Goal: Task Accomplishment & Management: Use online tool/utility

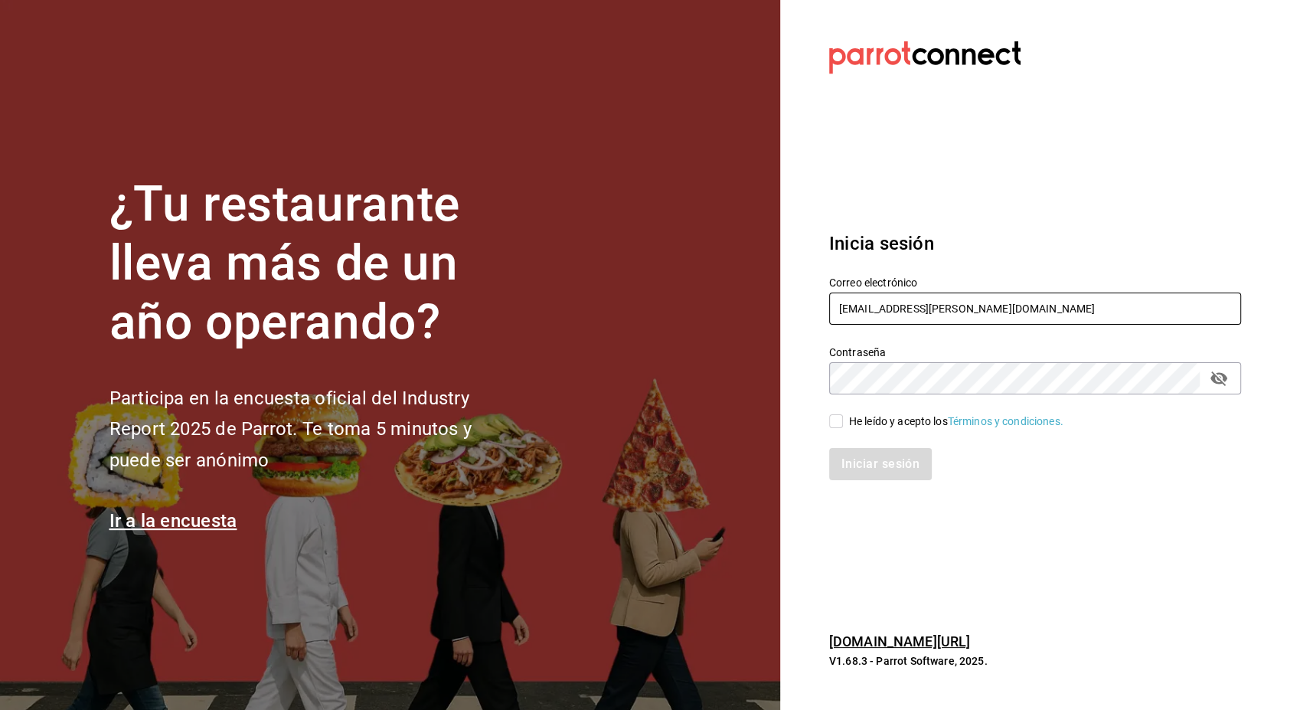
click at [895, 306] on input "[EMAIL_ADDRESS][PERSON_NAME][DOMAIN_NAME]" at bounding box center [1035, 309] width 412 height 32
click at [901, 306] on input "[EMAIL_ADDRESS][PERSON_NAME][DOMAIN_NAME]" at bounding box center [1035, 309] width 412 height 32
click at [1215, 387] on icon "passwordField" at bounding box center [1219, 378] width 18 height 18
type input "[PERSON_NAME][EMAIL_ADDRESS][PERSON_NAME][DOMAIN_NAME]"
click at [837, 426] on input "He leído y acepto los Términos y condiciones." at bounding box center [836, 421] width 14 height 14
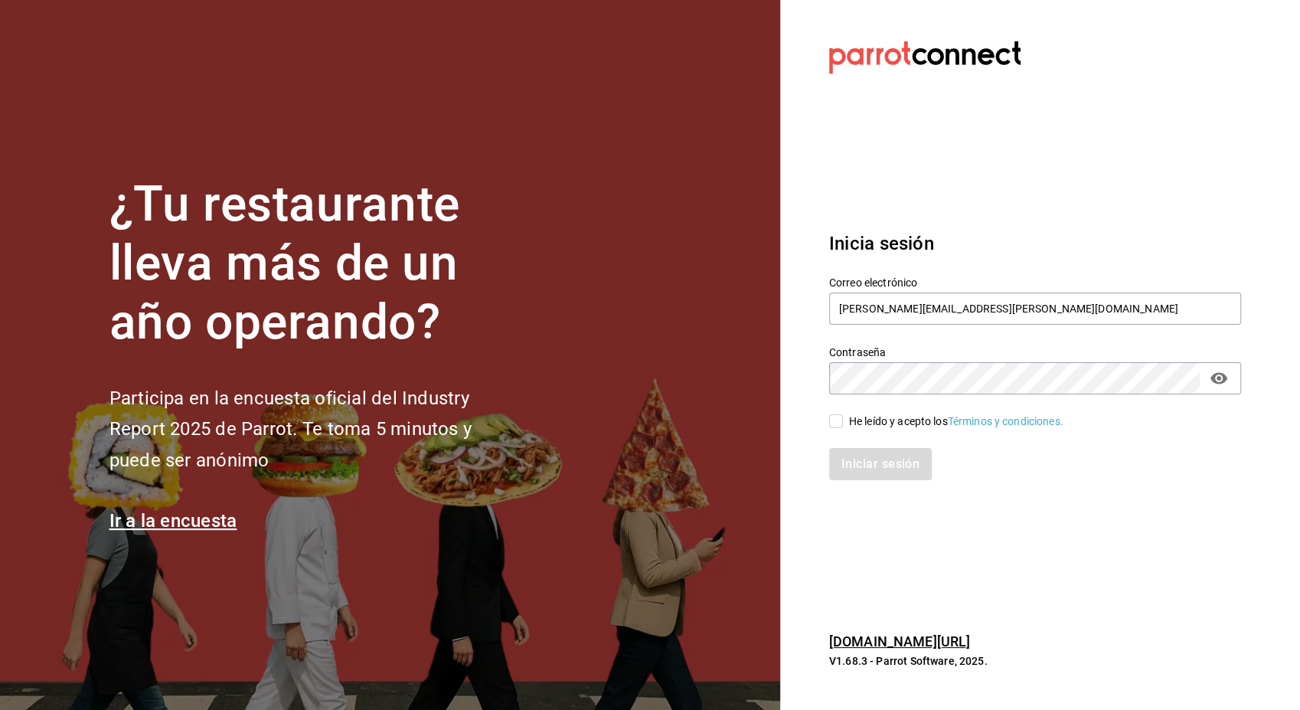
checkbox input "true"
click at [894, 469] on button "Iniciar sesión" at bounding box center [881, 464] width 104 height 32
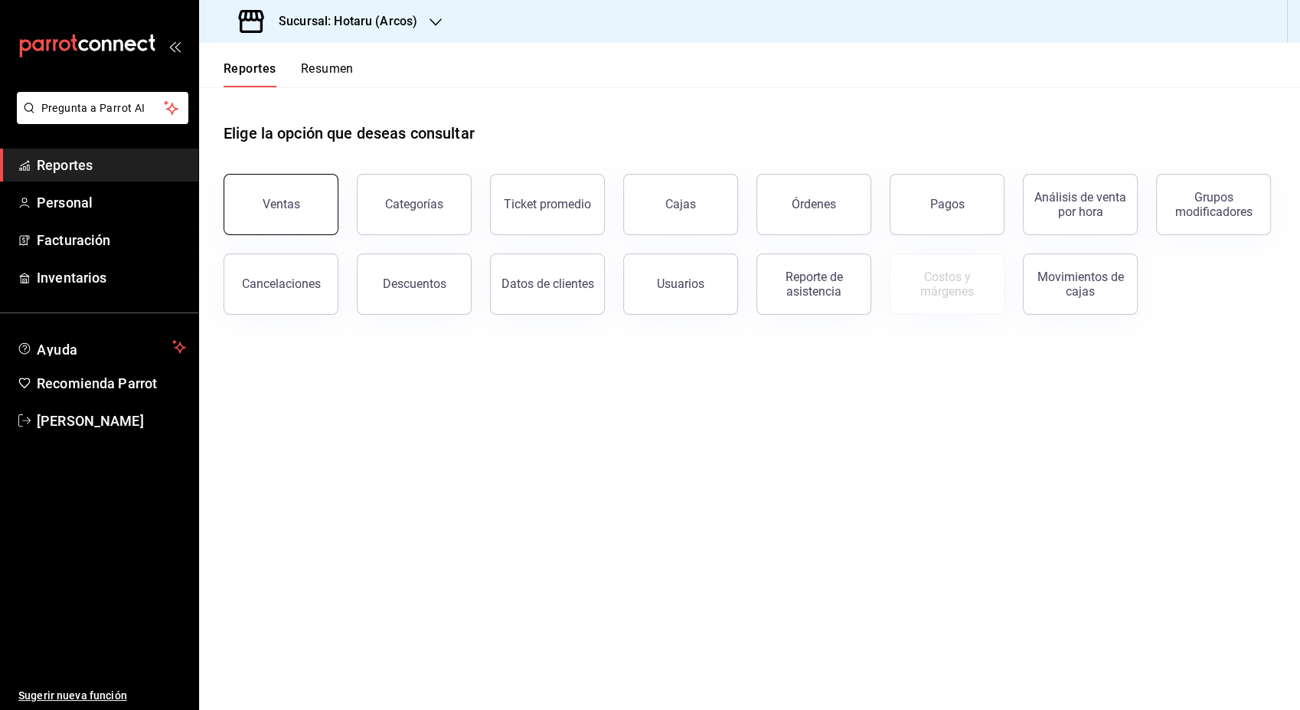
click at [303, 222] on button "Ventas" at bounding box center [281, 204] width 115 height 61
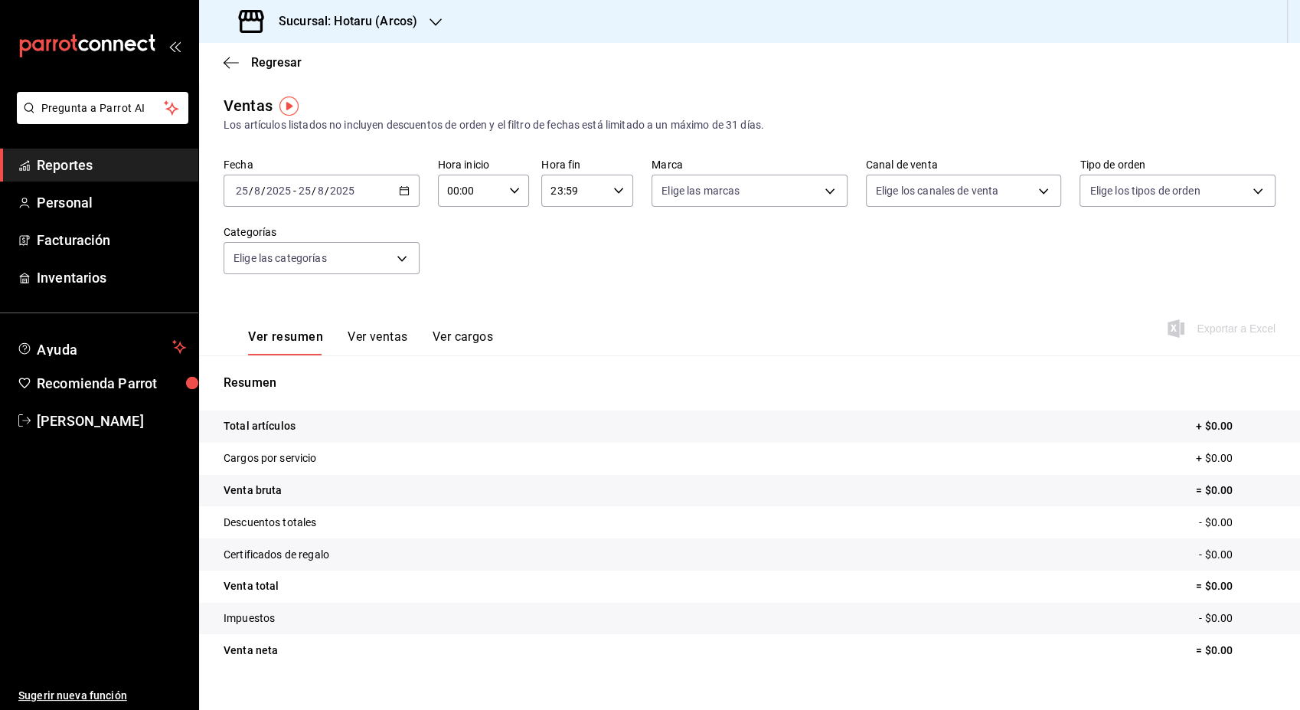
click at [400, 193] on icon "button" at bounding box center [404, 190] width 11 height 11
click at [294, 376] on span "Rango de fechas" at bounding box center [296, 375] width 119 height 16
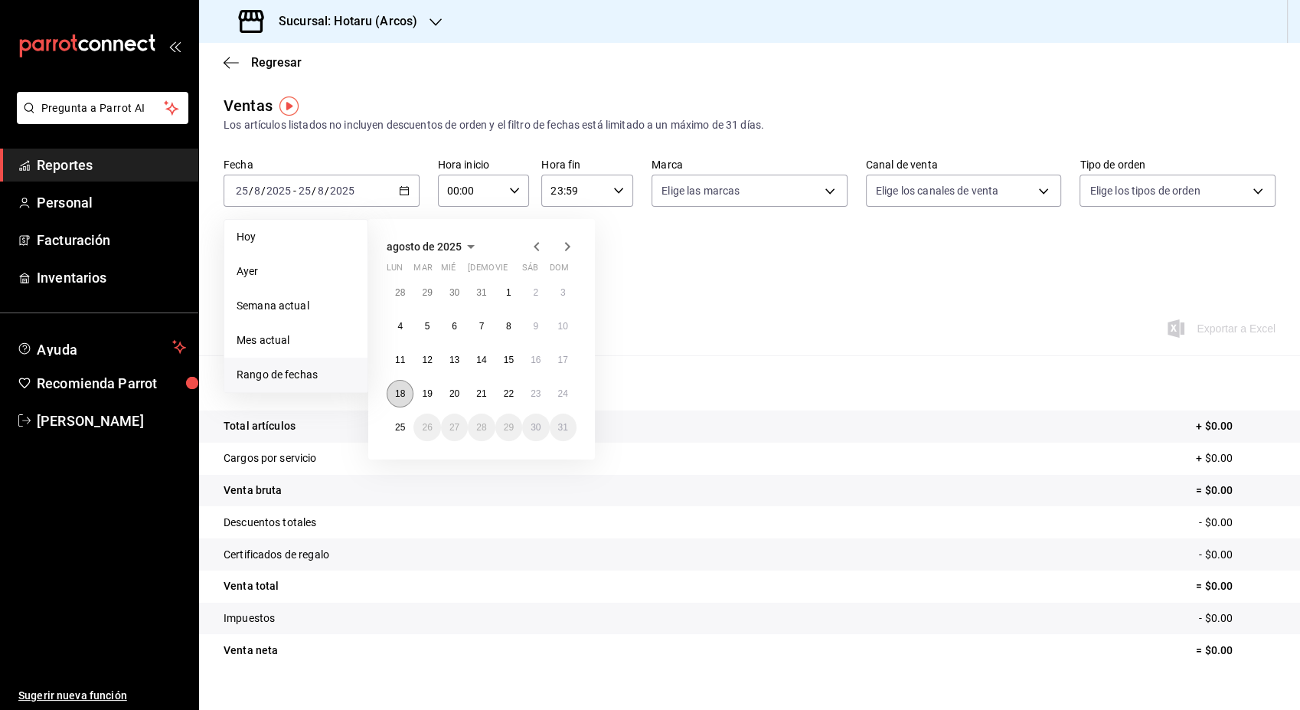
click at [403, 395] on abbr "18" at bounding box center [400, 393] width 10 height 11
click at [404, 426] on abbr "25" at bounding box center [400, 427] width 10 height 11
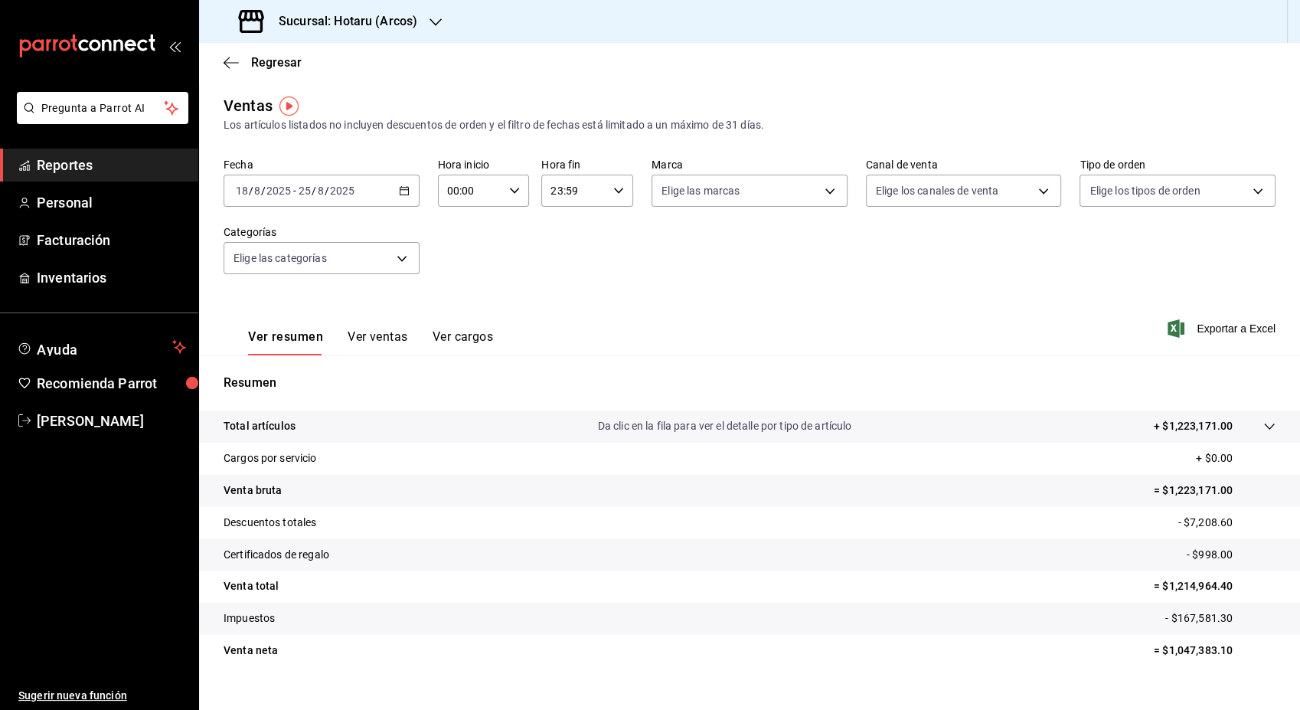
click at [509, 191] on icon "button" at bounding box center [514, 190] width 11 height 11
click at [457, 254] on span "03" at bounding box center [457, 249] width 21 height 12
type input "03:00"
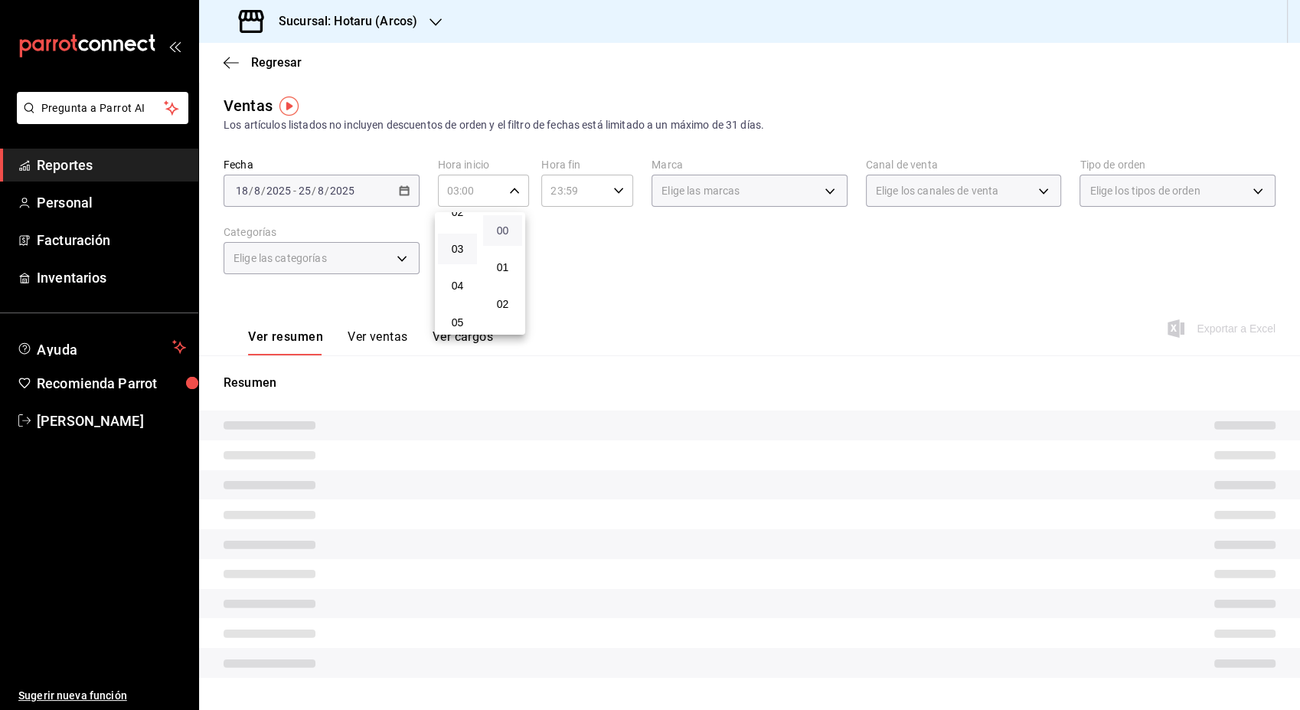
click at [502, 231] on span "00" at bounding box center [502, 230] width 21 height 12
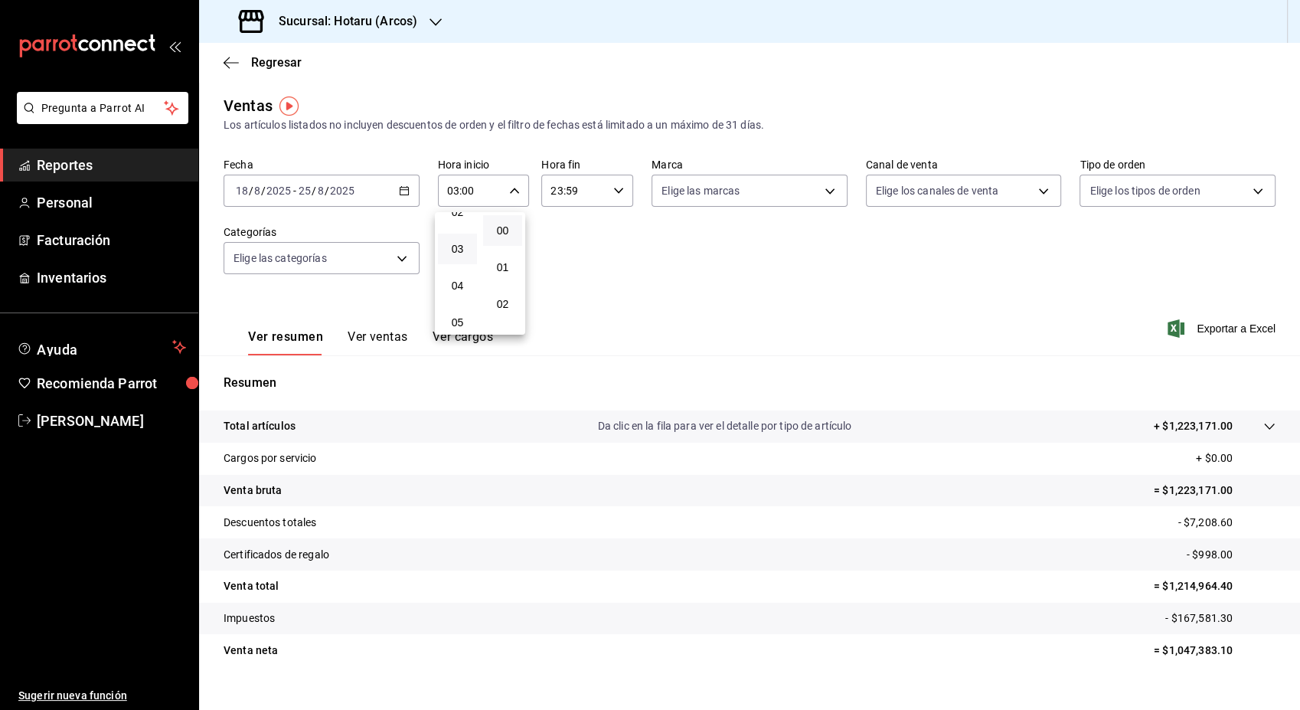
click at [566, 280] on div at bounding box center [650, 355] width 1300 height 710
click at [616, 192] on icon "button" at bounding box center [618, 190] width 11 height 11
click at [564, 277] on span "05" at bounding box center [560, 276] width 21 height 12
click at [610, 233] on span "00" at bounding box center [605, 230] width 21 height 12
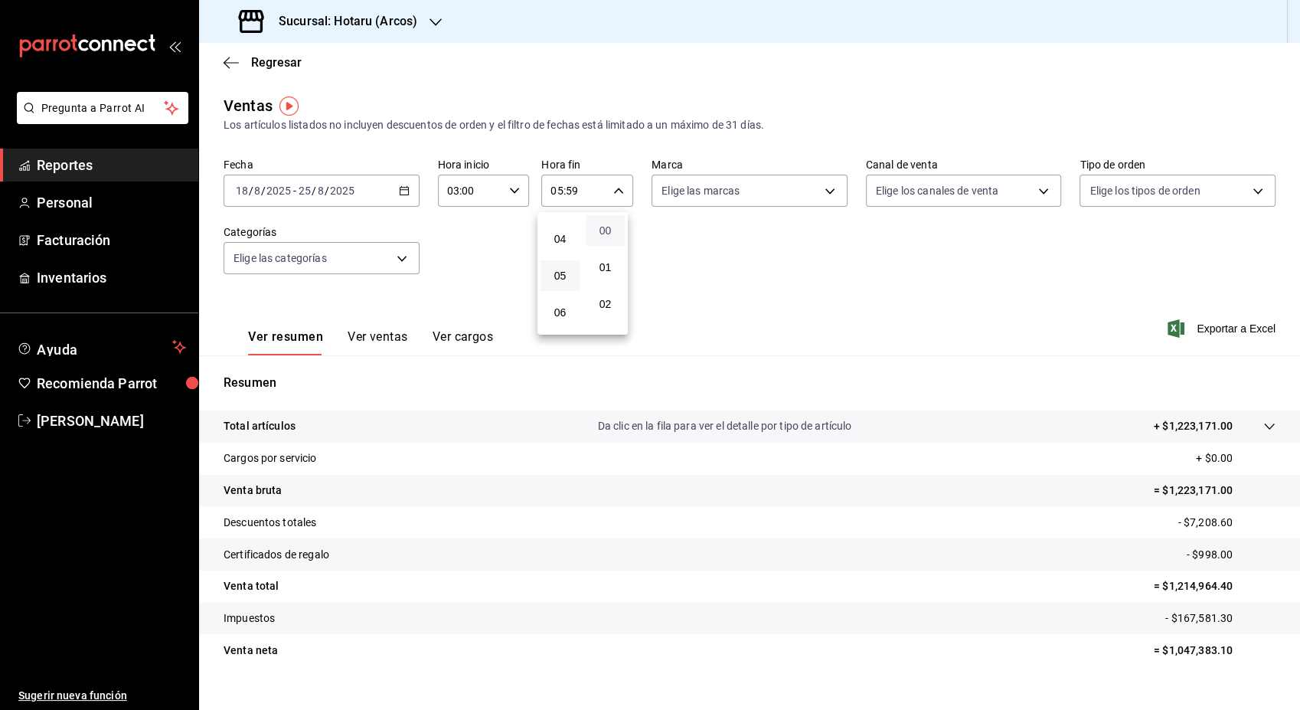
type input "05:00"
click at [787, 263] on div at bounding box center [650, 355] width 1300 height 710
click at [826, 193] on body "Pregunta a Parrot AI Reportes Personal Facturación Inventarios Ayuda Recomienda…" at bounding box center [650, 355] width 1300 height 710
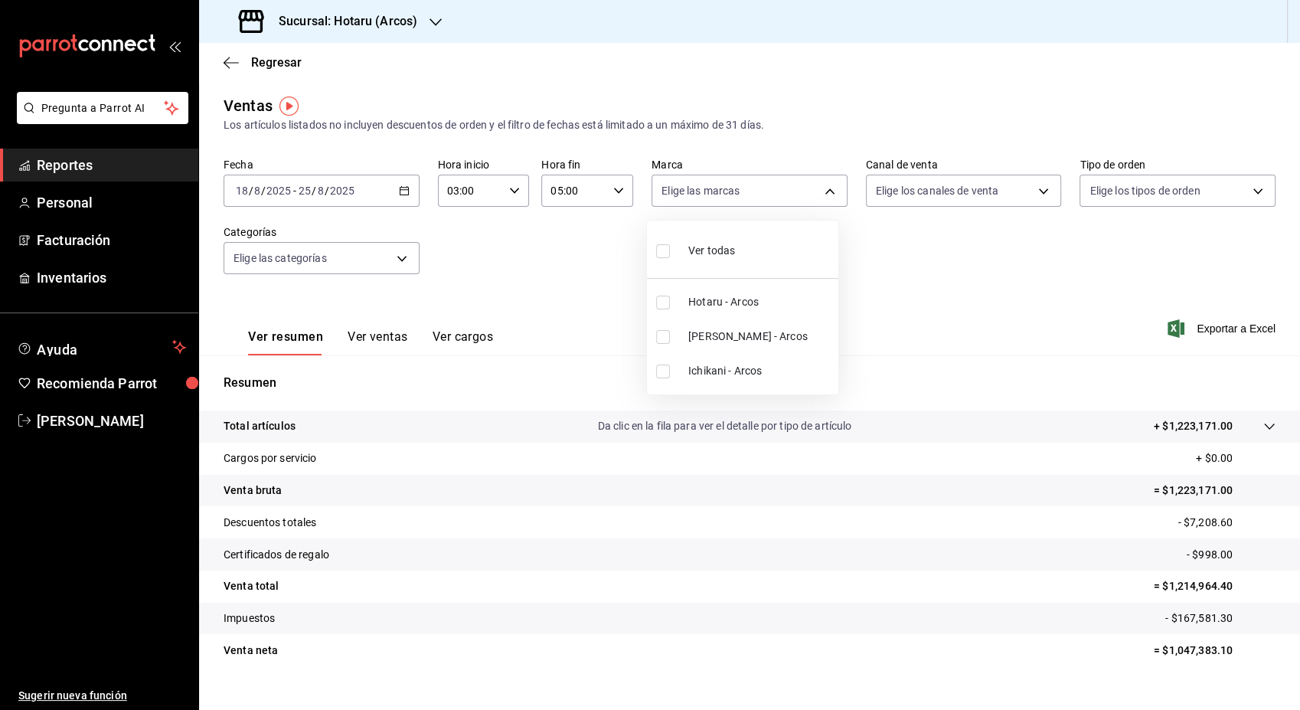
click at [723, 258] on span "Ver todas" at bounding box center [712, 251] width 47 height 16
type input "63fd3758-a1b5-4c03-9065-df3279ac1636,22e90613-d08a-4757-a76e-a905fd2e086b,00e97…"
checkbox input "true"
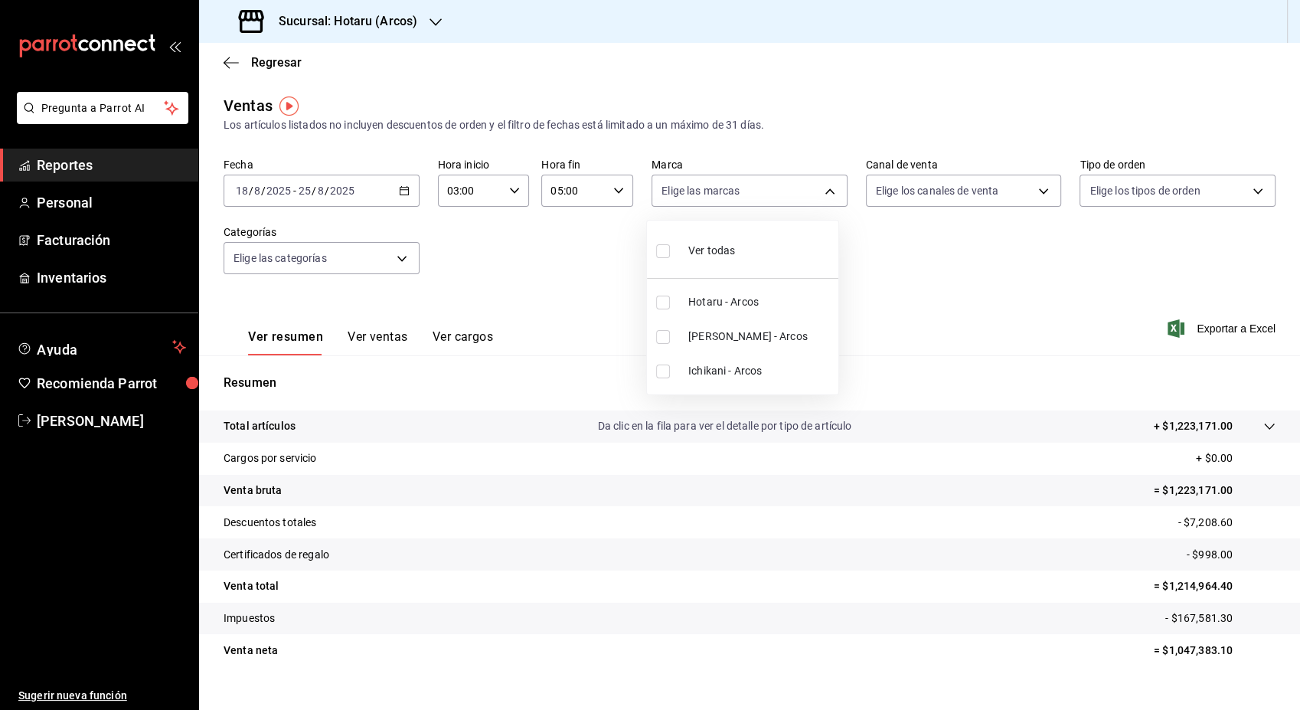
checkbox input "true"
click at [908, 262] on div at bounding box center [650, 355] width 1300 height 710
click at [1228, 329] on span "Exportar a Excel" at bounding box center [1223, 328] width 105 height 18
click at [431, 20] on icon "button" at bounding box center [436, 22] width 12 height 12
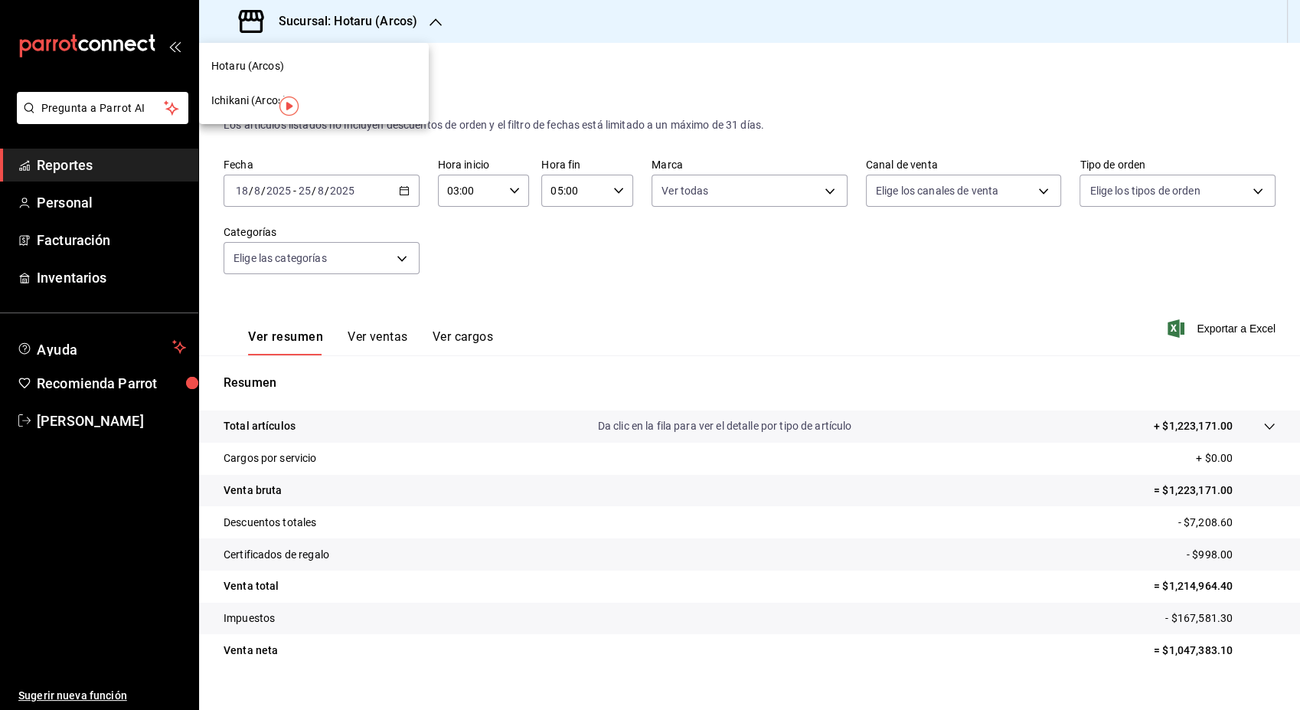
click at [270, 105] on span "Ichikani (Arcos)" at bounding box center [249, 101] width 76 height 16
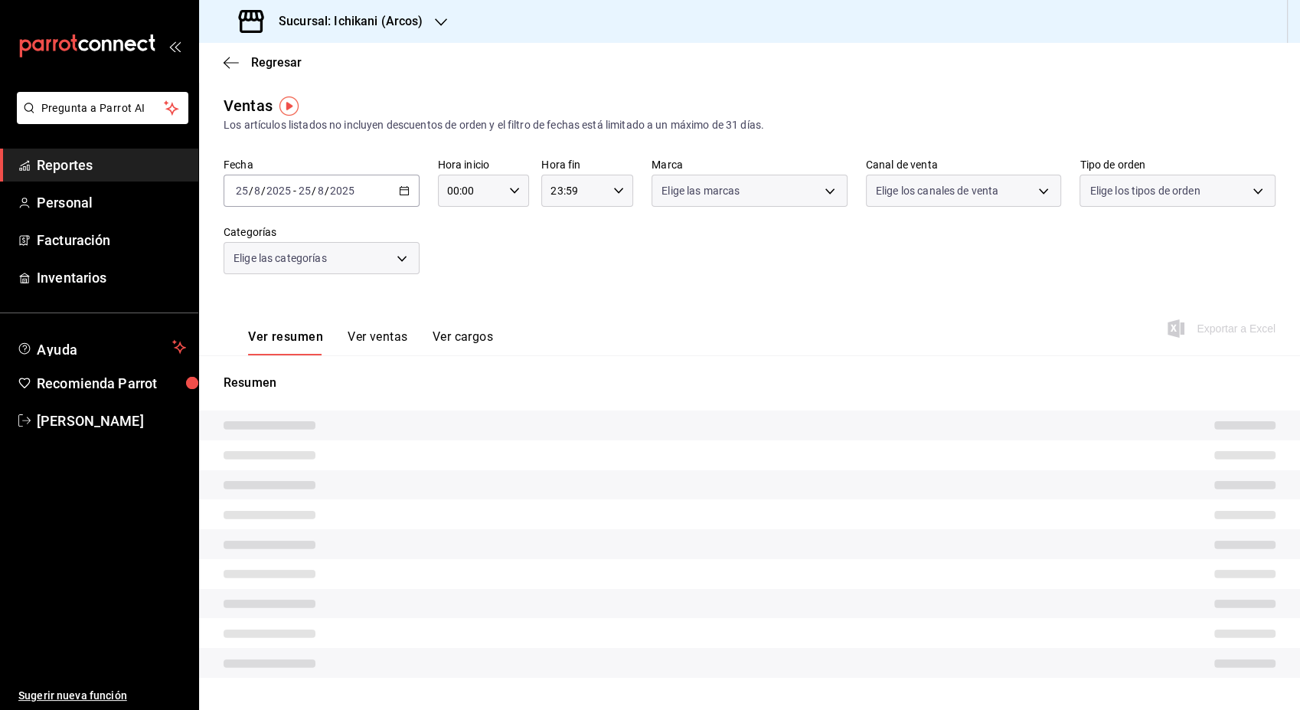
type input "03:00"
type input "05:00"
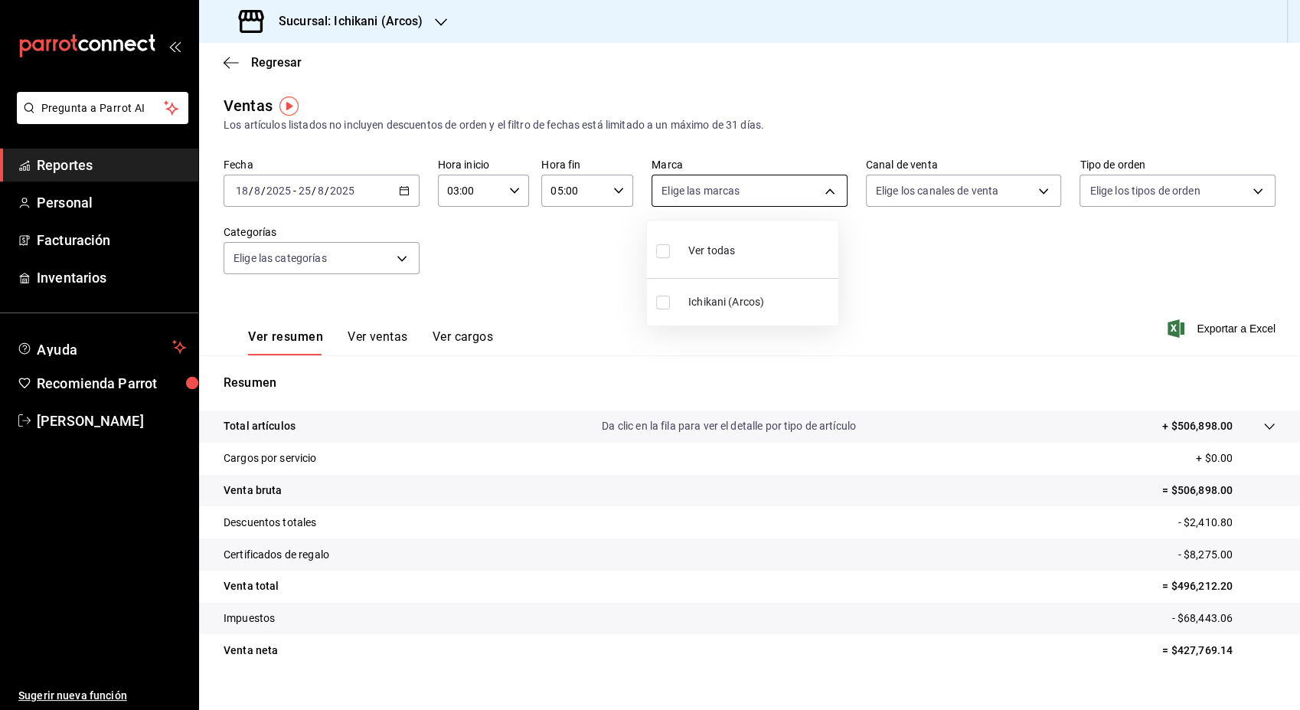
click at [824, 192] on body "Pregunta a Parrot AI Reportes Personal Facturación Inventarios Ayuda Recomienda…" at bounding box center [650, 355] width 1300 height 710
click at [729, 253] on span "Ver todas" at bounding box center [712, 251] width 47 height 16
type input "5b36b593-4404-40a8-ab52-4e9fd09f90e2"
checkbox input "true"
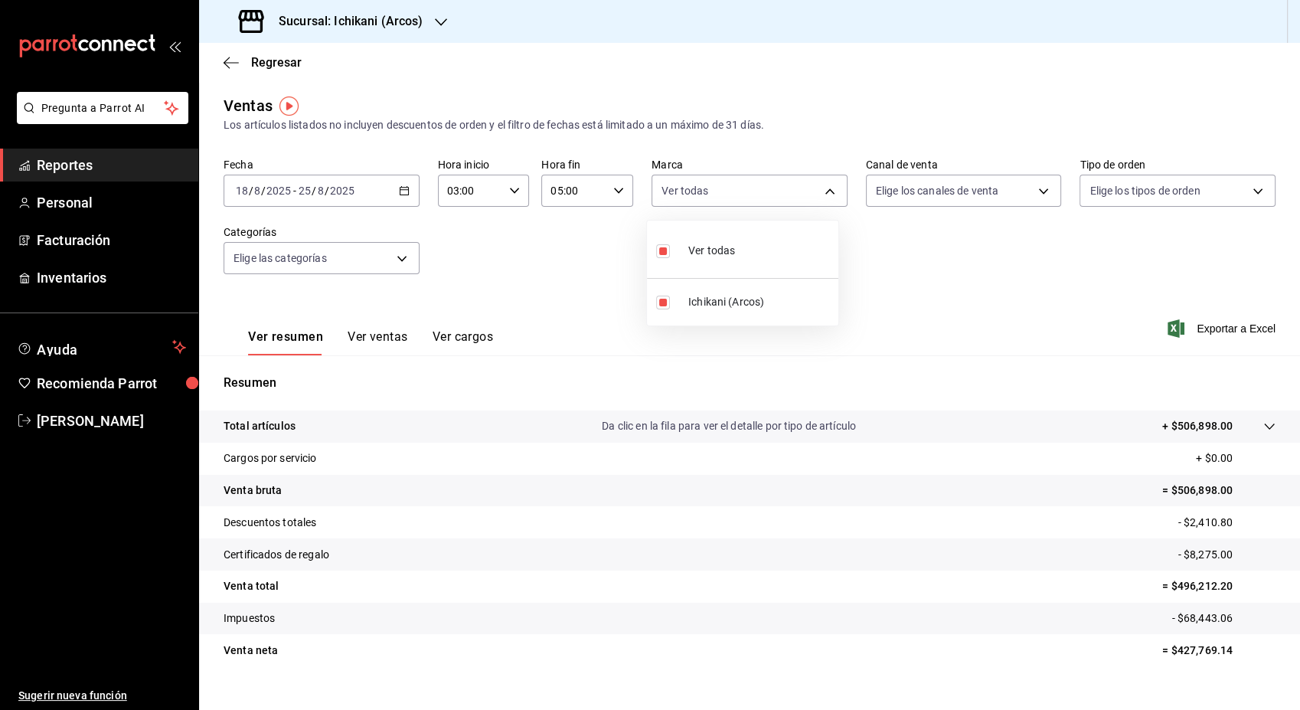
click at [1025, 265] on div at bounding box center [650, 355] width 1300 height 710
click at [778, 187] on body "Pregunta a Parrot AI Reportes Personal Facturación Inventarios Ayuda Recomienda…" at bounding box center [650, 355] width 1300 height 710
click at [1035, 312] on div at bounding box center [650, 355] width 1300 height 710
click at [1222, 331] on span "Exportar a Excel" at bounding box center [1223, 328] width 105 height 18
click at [106, 423] on span "Paula Torres" at bounding box center [111, 421] width 149 height 21
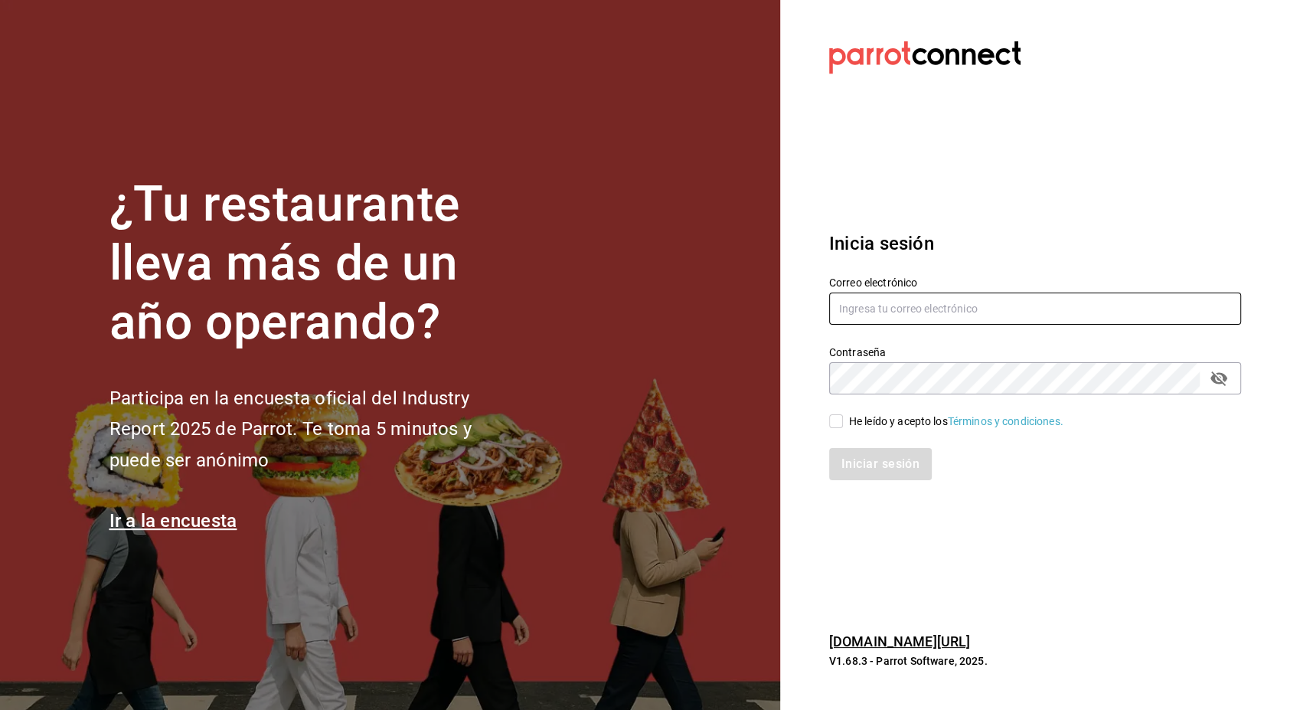
type input "[EMAIL_ADDRESS][PERSON_NAME][DOMAIN_NAME]"
